Goal: Transaction & Acquisition: Obtain resource

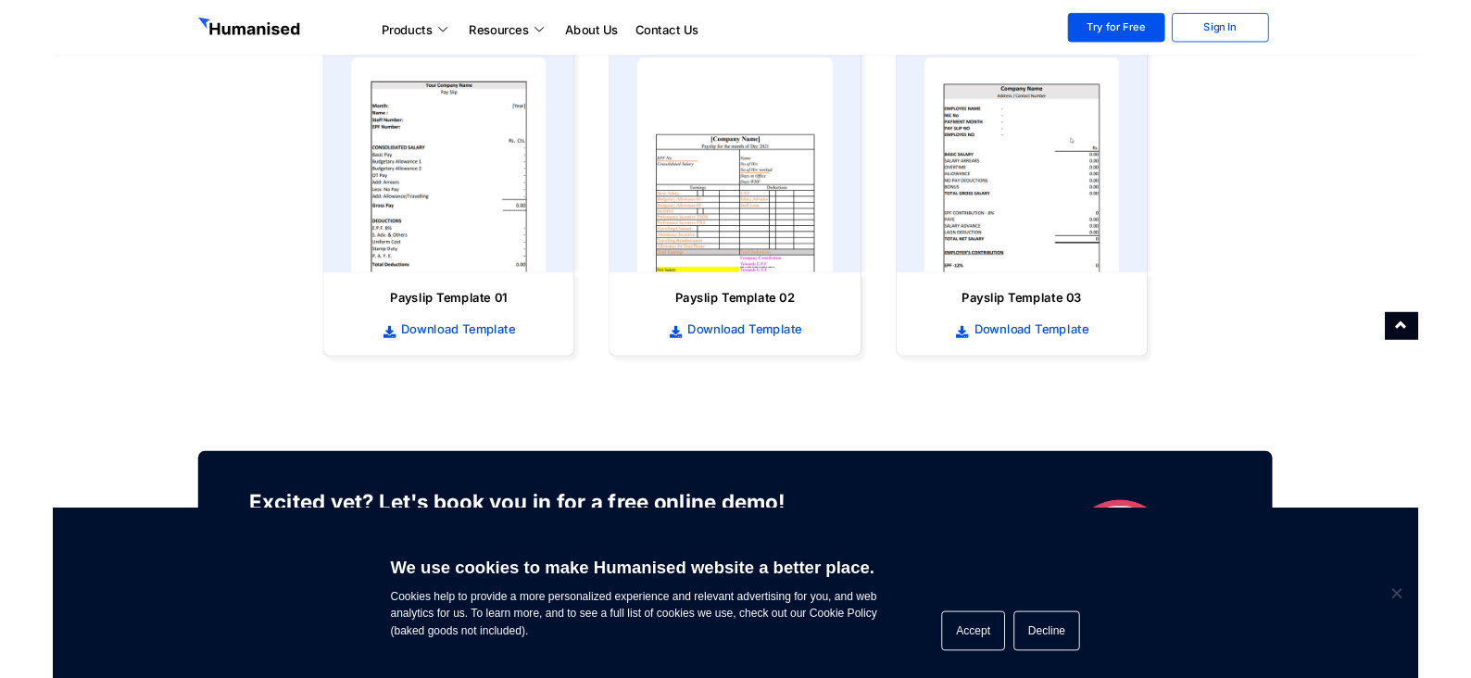
scroll to position [951, 0]
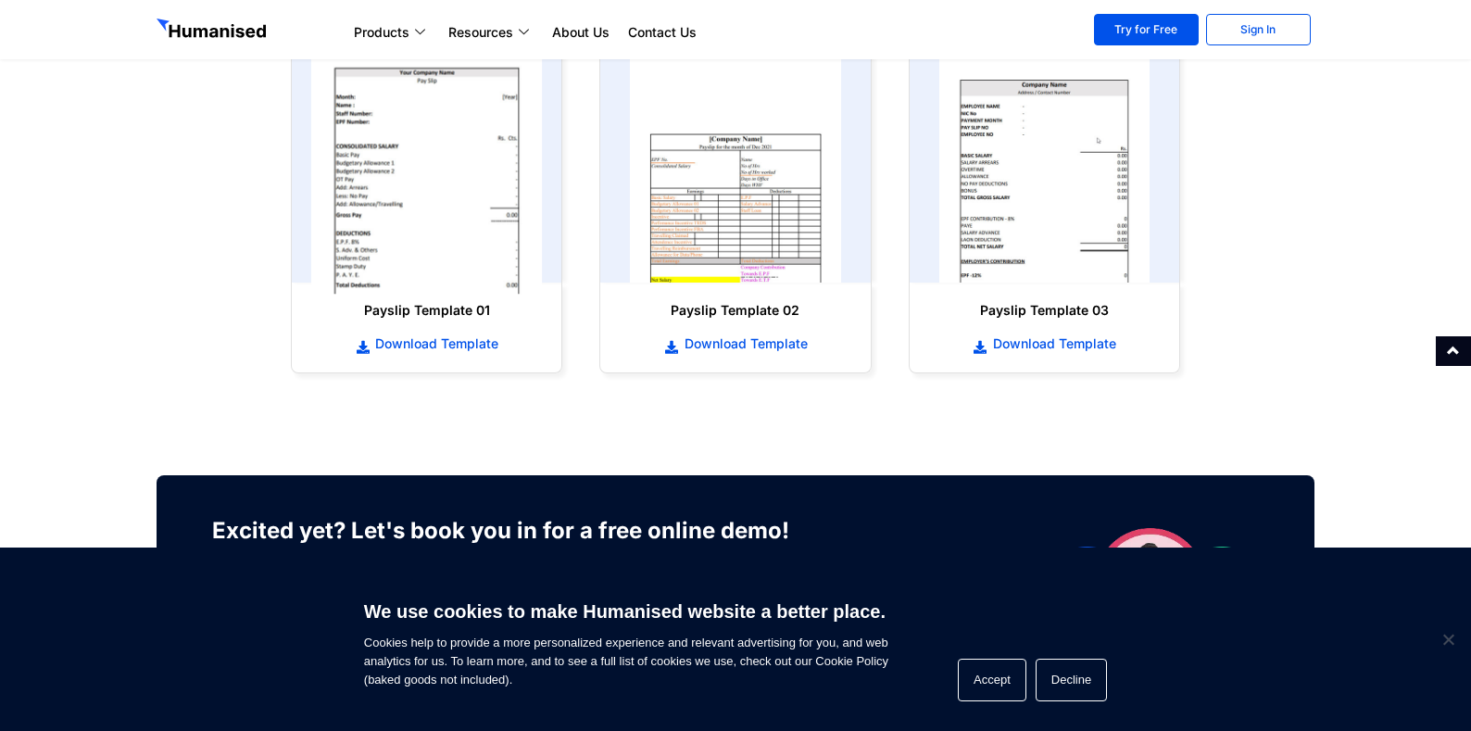
click at [434, 192] on img at bounding box center [427, 167] width 232 height 255
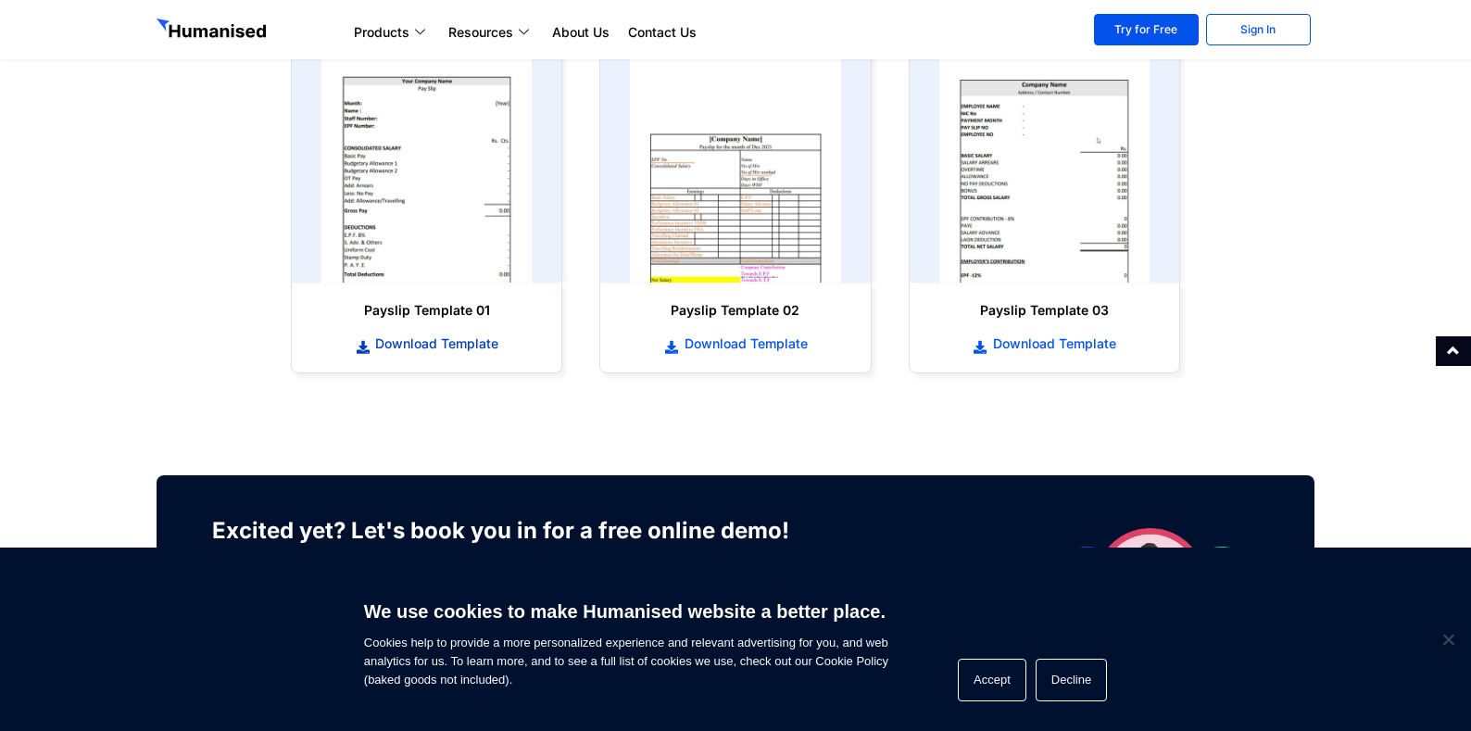
click at [379, 334] on span "Download Template" at bounding box center [435, 343] width 128 height 19
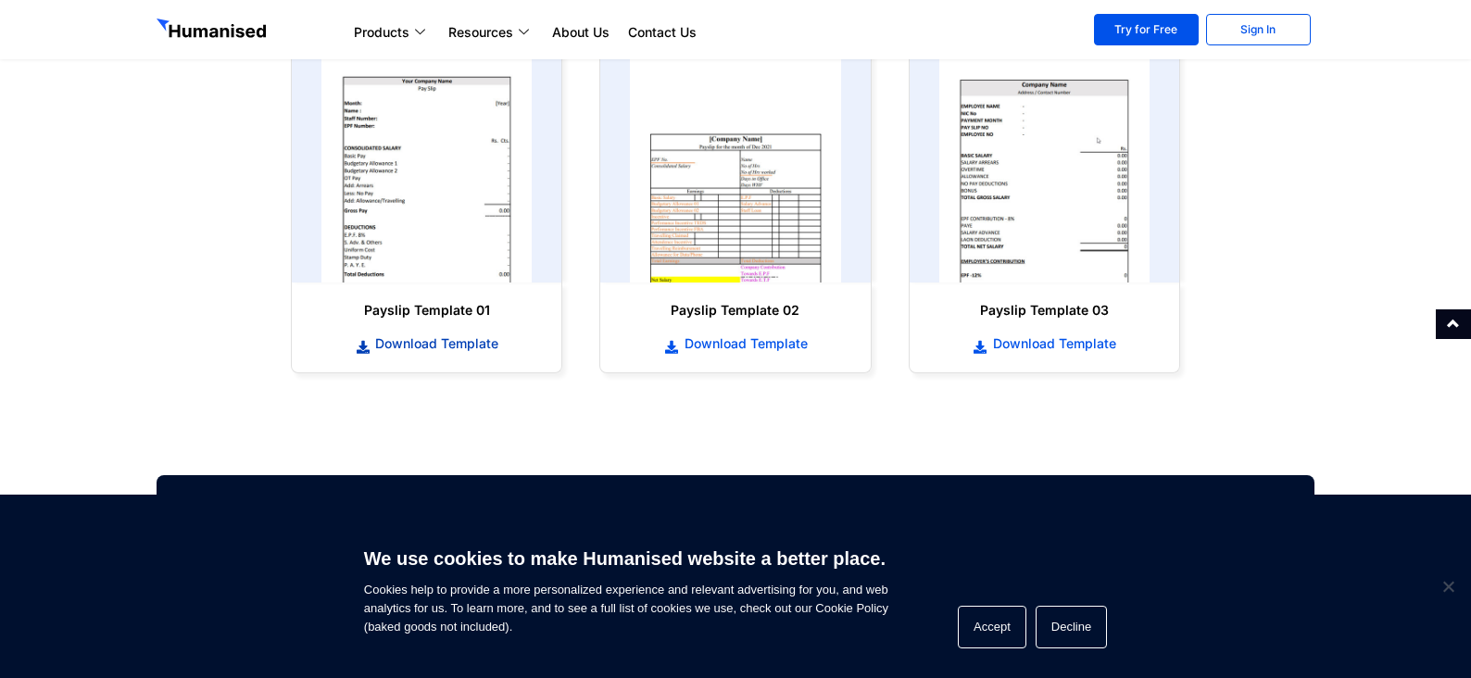
click at [362, 340] on link "Download Template" at bounding box center [426, 344] width 233 height 20
click at [981, 350] on icon at bounding box center [981, 347] width 17 height 13
click at [980, 341] on icon at bounding box center [981, 347] width 17 height 13
click at [978, 345] on icon at bounding box center [981, 347] width 17 height 13
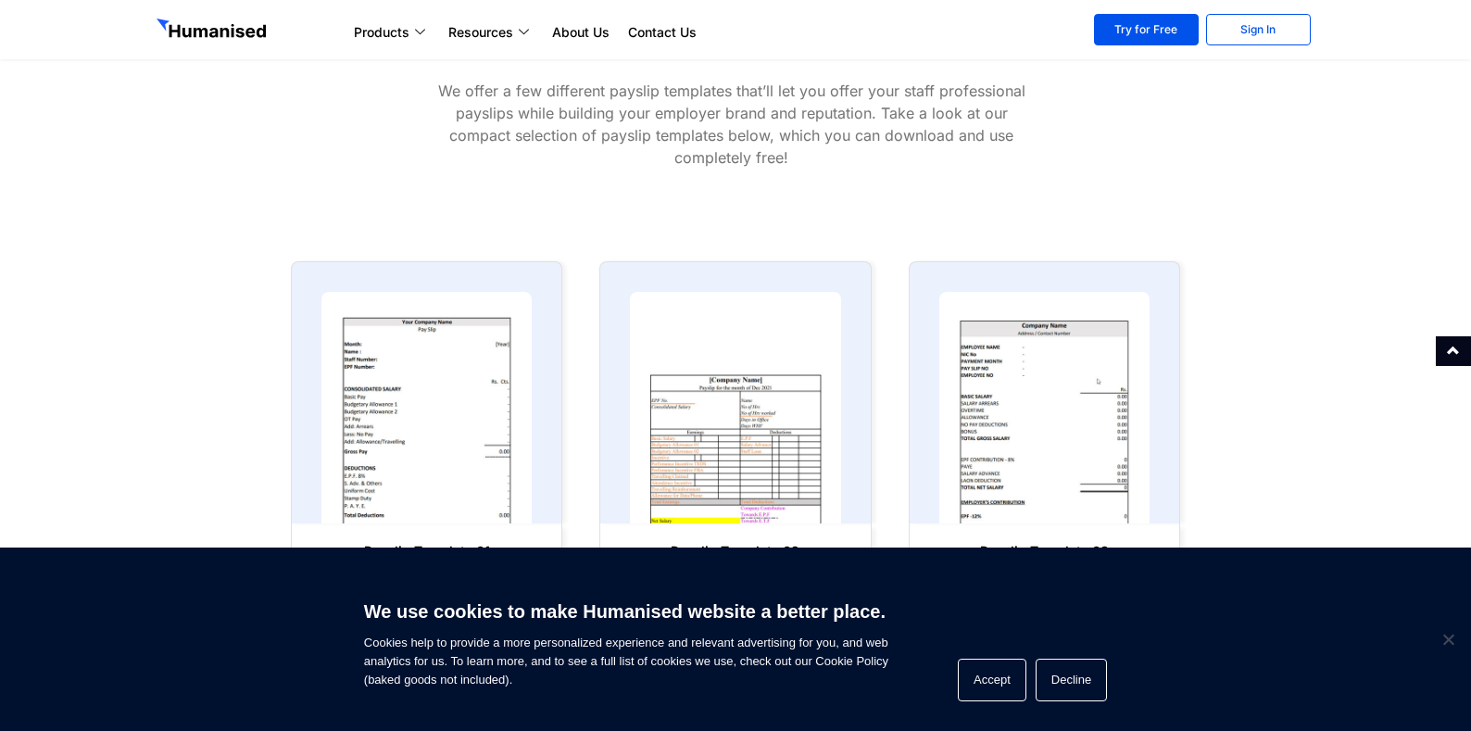
scroll to position [776, 0]
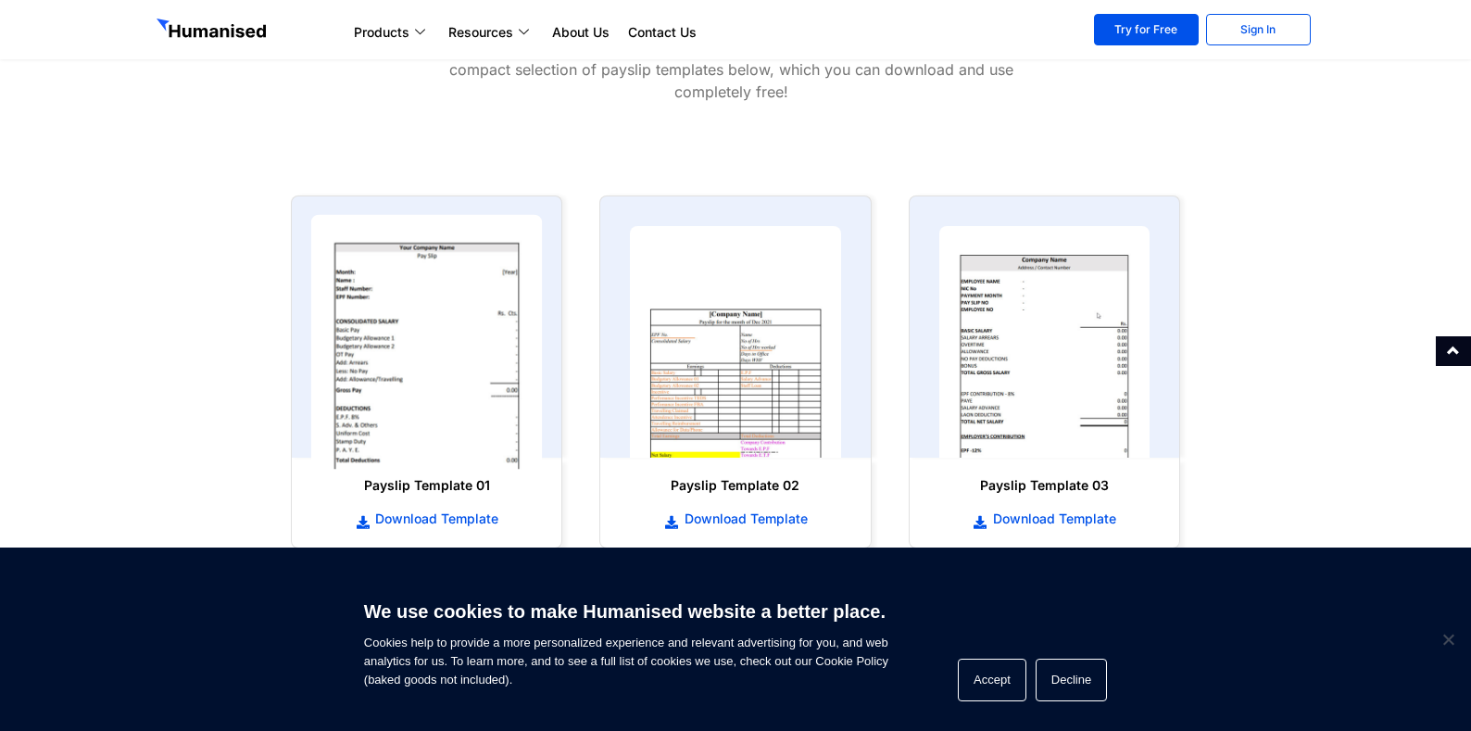
click at [433, 373] on img at bounding box center [427, 342] width 232 height 255
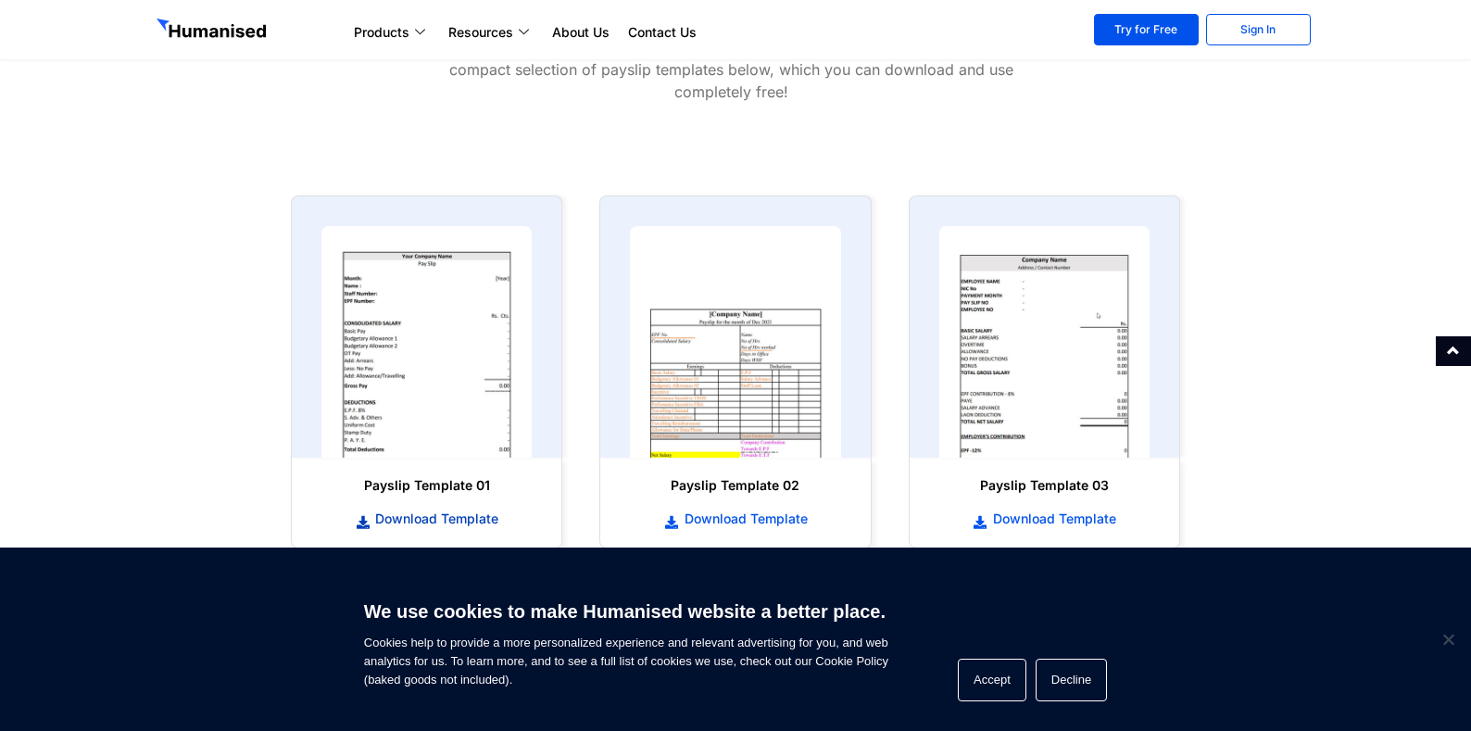
click at [359, 520] on icon at bounding box center [363, 522] width 17 height 13
